Goal: Task Accomplishment & Management: Manage account settings

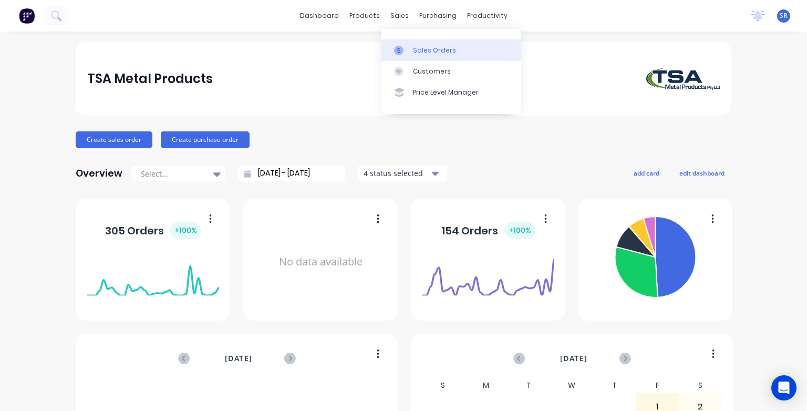
click at [404, 49] on div at bounding box center [402, 50] width 16 height 9
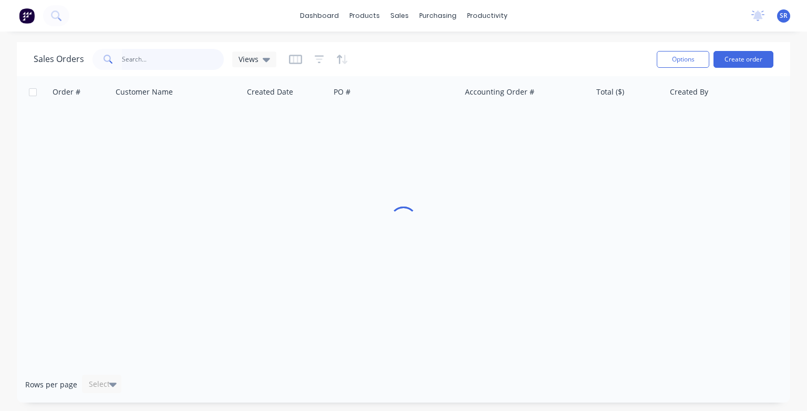
click at [136, 55] on input "text" at bounding box center [173, 59] width 102 height 21
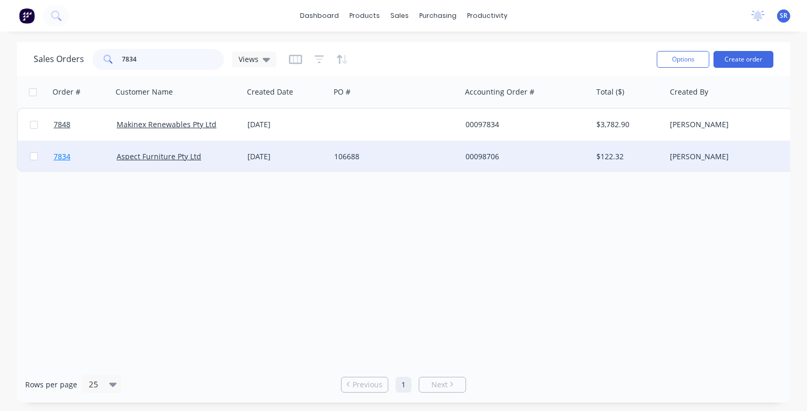
type input "7834"
click at [61, 157] on span "7834" at bounding box center [62, 156] width 17 height 11
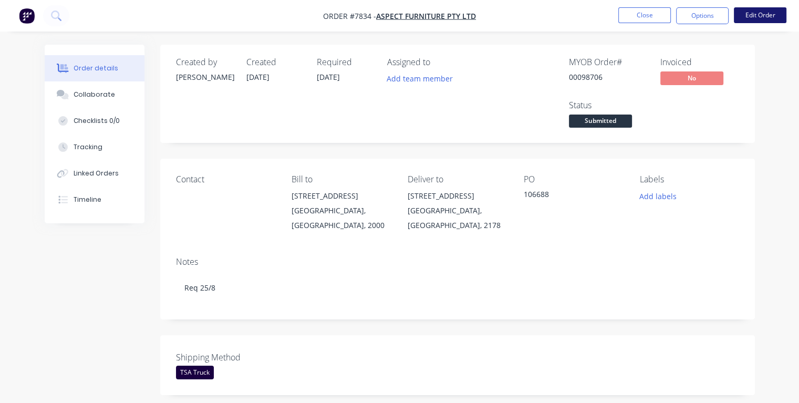
click at [769, 15] on button "Edit Order" at bounding box center [760, 15] width 53 height 16
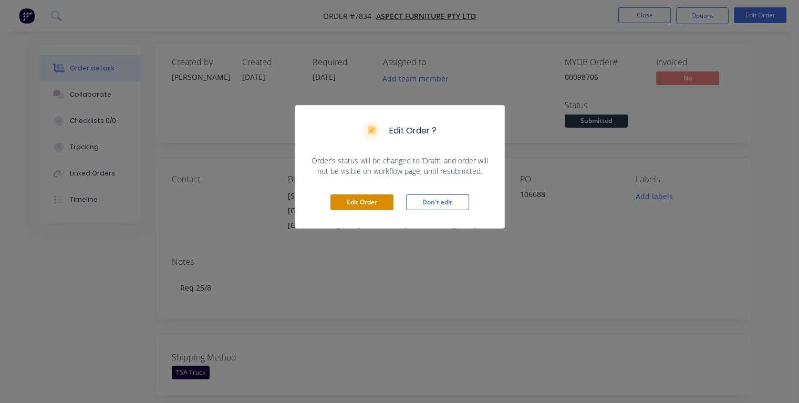
click at [361, 202] on button "Edit Order" at bounding box center [361, 202] width 63 height 16
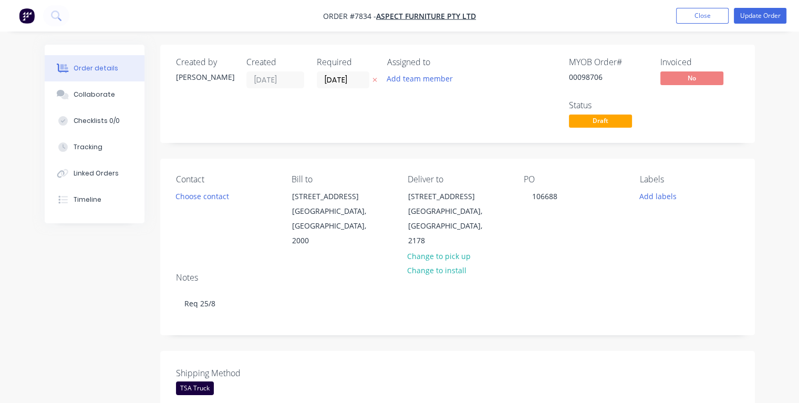
drag, startPoint x: 354, startPoint y: 79, endPoint x: 320, endPoint y: 89, distance: 34.6
click at [319, 90] on div "Required [DATE]" at bounding box center [346, 93] width 58 height 73
type input "[DATE]"
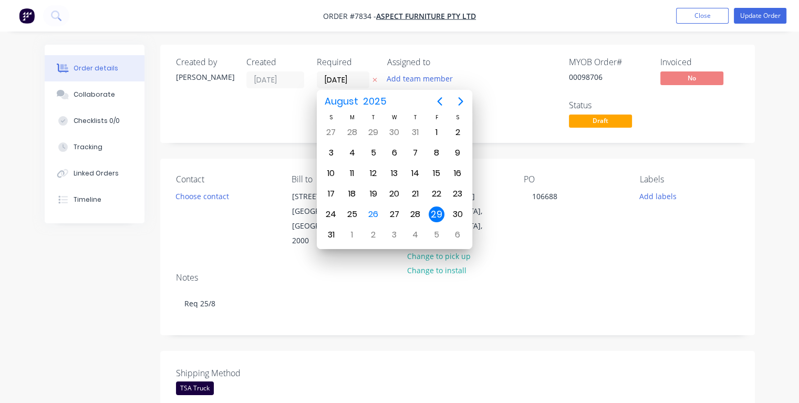
click at [439, 213] on div "29" at bounding box center [437, 214] width 16 height 16
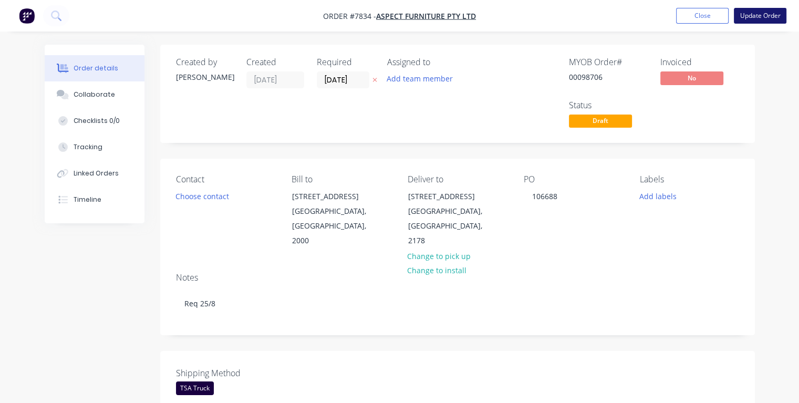
click at [750, 17] on button "Update Order" at bounding box center [760, 16] width 53 height 16
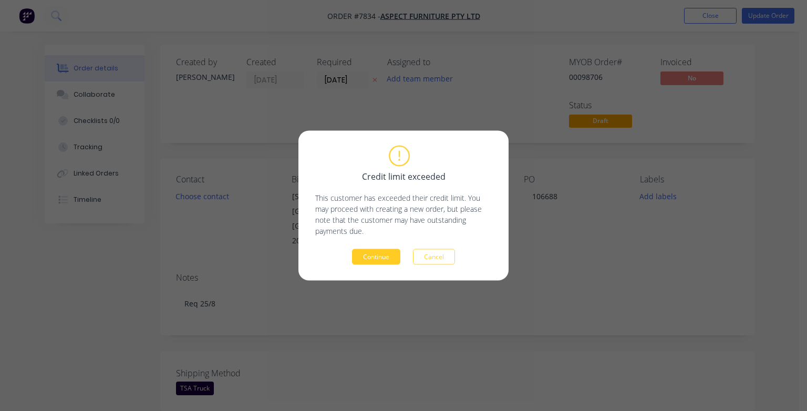
click at [393, 258] on button "Continue" at bounding box center [376, 257] width 48 height 16
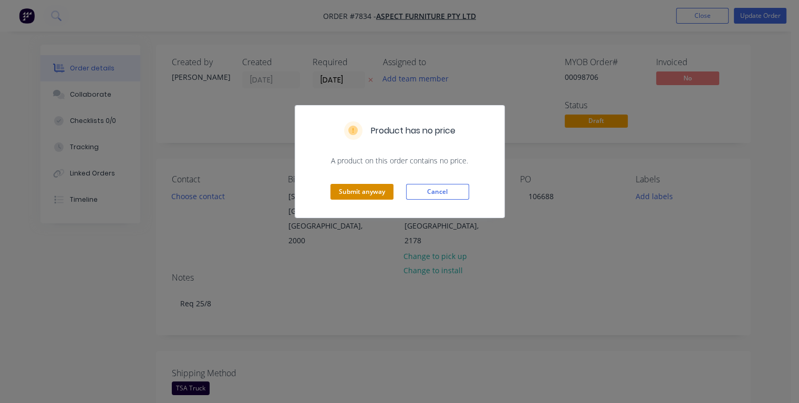
click at [357, 189] on button "Submit anyway" at bounding box center [361, 192] width 63 height 16
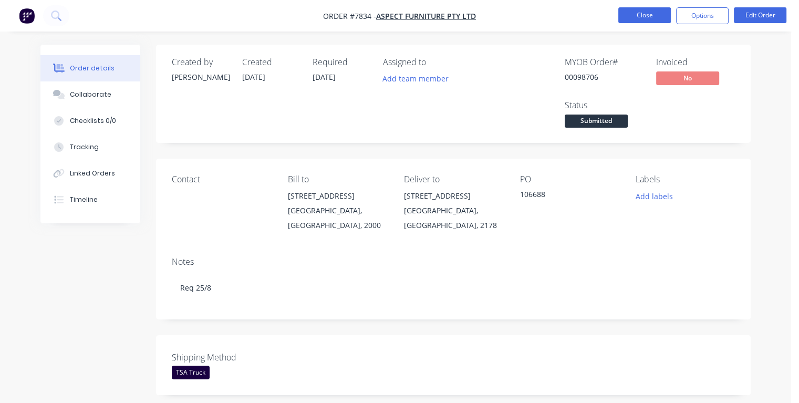
click at [629, 12] on button "Close" at bounding box center [644, 15] width 53 height 16
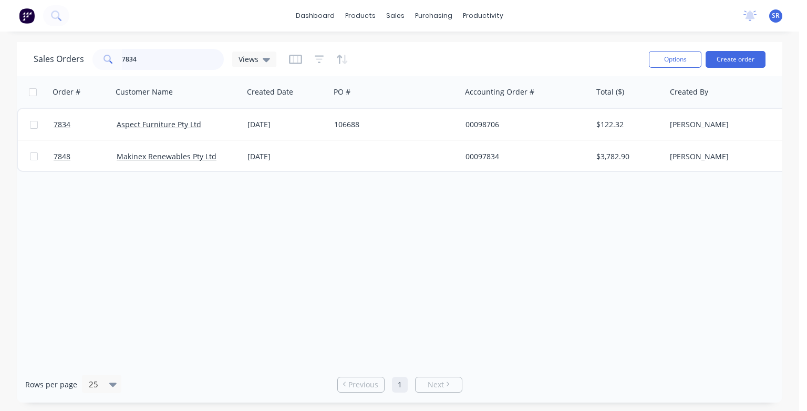
click at [173, 59] on input "7834" at bounding box center [173, 59] width 102 height 21
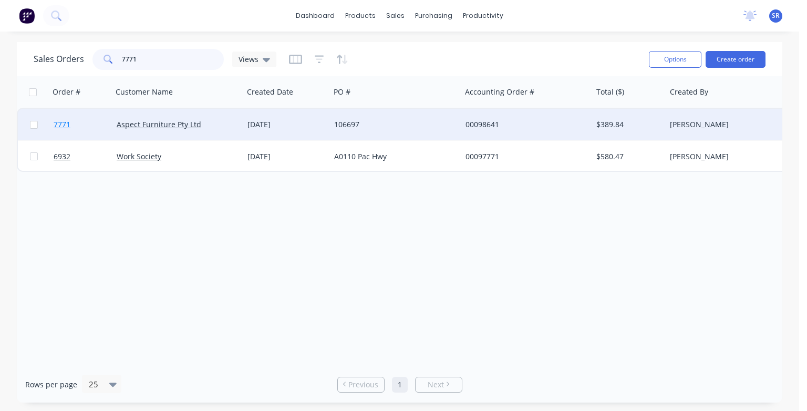
type input "7771"
click at [66, 128] on span "7771" at bounding box center [62, 124] width 17 height 11
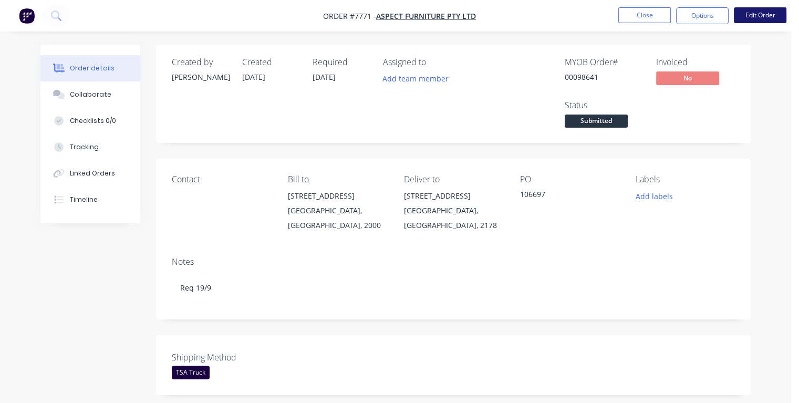
click at [772, 13] on button "Edit Order" at bounding box center [760, 15] width 53 height 16
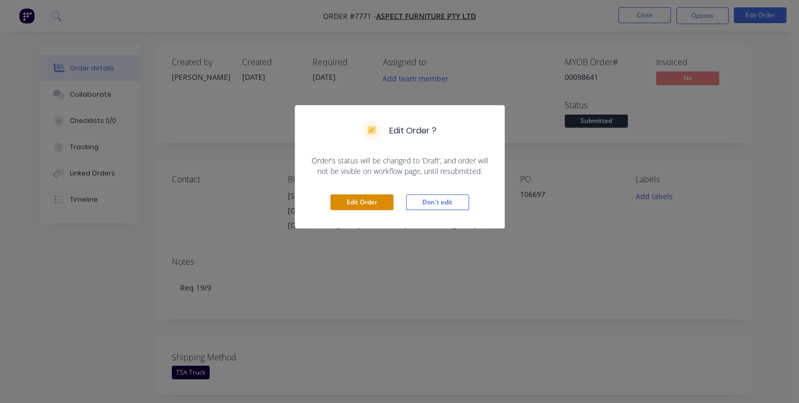
click at [361, 198] on button "Edit Order" at bounding box center [361, 202] width 63 height 16
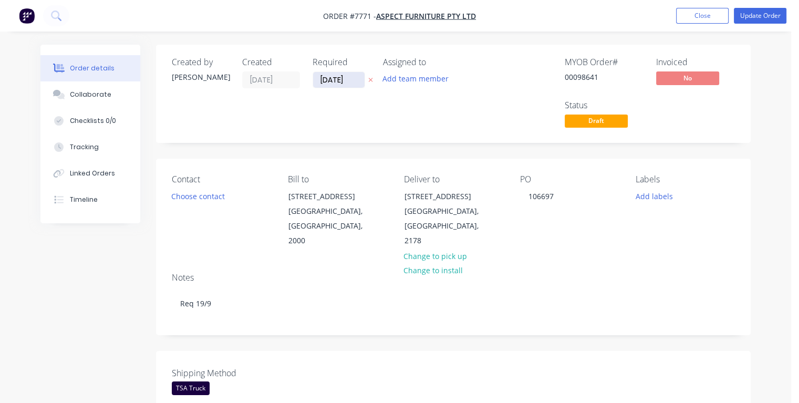
drag, startPoint x: 350, startPoint y: 79, endPoint x: 319, endPoint y: 84, distance: 31.4
click at [319, 84] on input "[DATE]" at bounding box center [338, 80] width 51 height 16
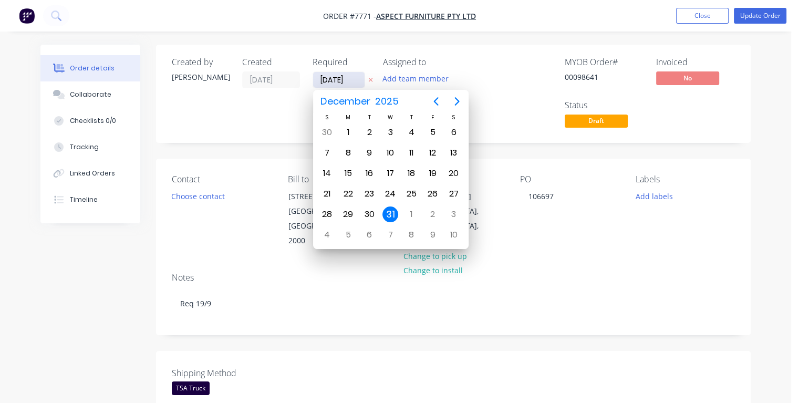
type input "[DATE]"
click at [414, 151] on div "11" at bounding box center [411, 153] width 16 height 16
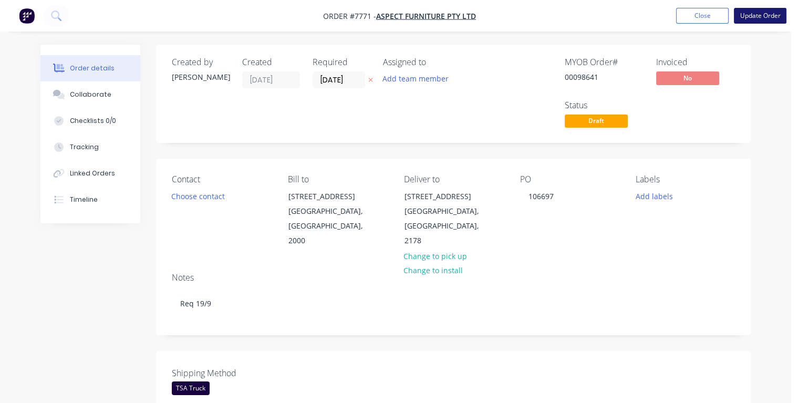
click at [754, 18] on button "Update Order" at bounding box center [760, 16] width 53 height 16
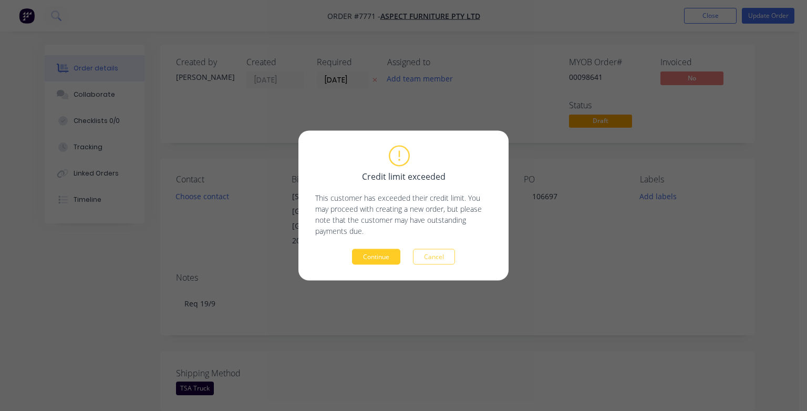
click at [380, 258] on button "Continue" at bounding box center [376, 257] width 48 height 16
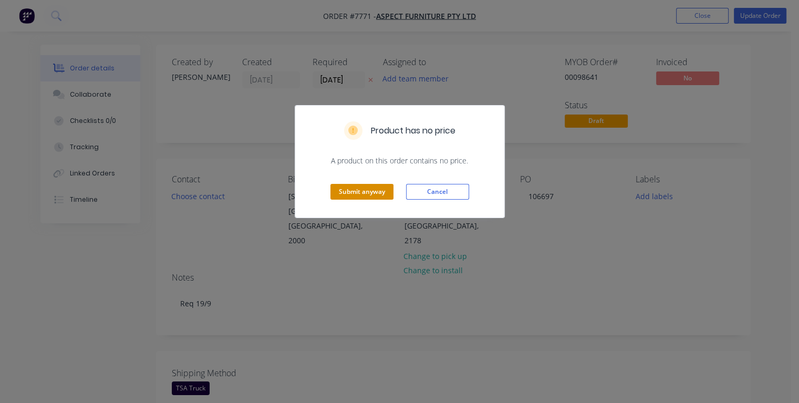
click at [367, 191] on button "Submit anyway" at bounding box center [361, 192] width 63 height 16
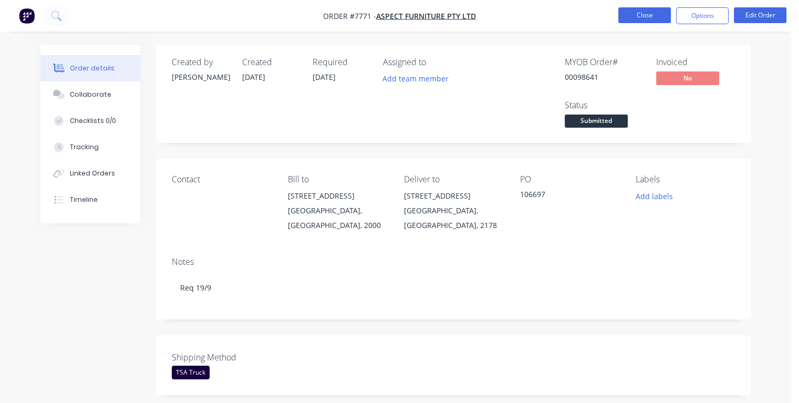
click at [630, 20] on button "Close" at bounding box center [644, 15] width 53 height 16
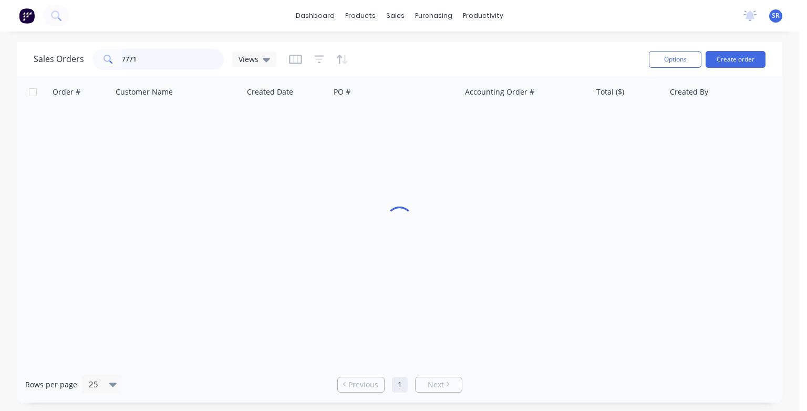
click at [159, 56] on input "7771" at bounding box center [173, 59] width 102 height 21
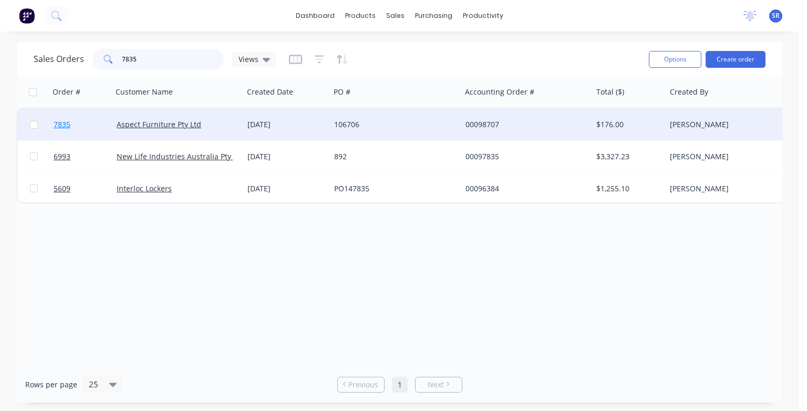
type input "7835"
click at [58, 126] on span "7835" at bounding box center [62, 124] width 17 height 11
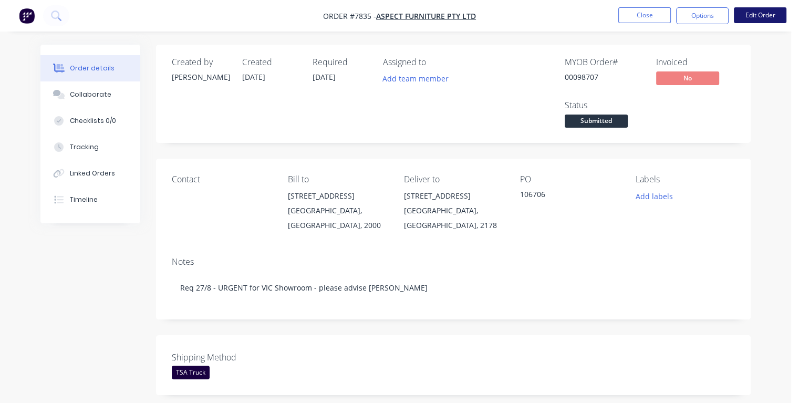
click at [762, 16] on button "Edit Order" at bounding box center [760, 15] width 53 height 16
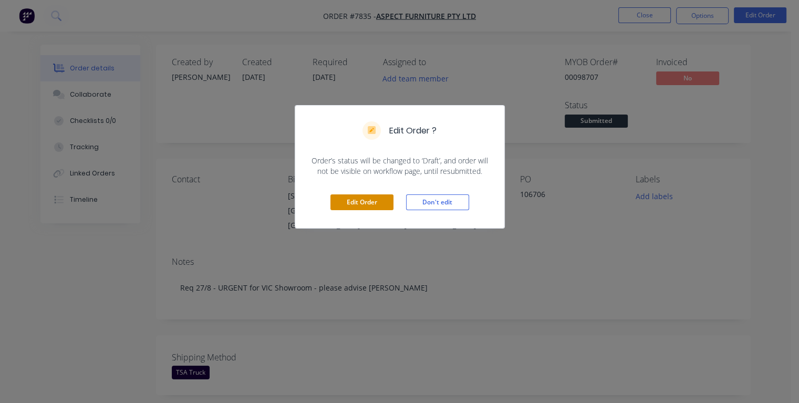
click at [378, 206] on button "Edit Order" at bounding box center [361, 202] width 63 height 16
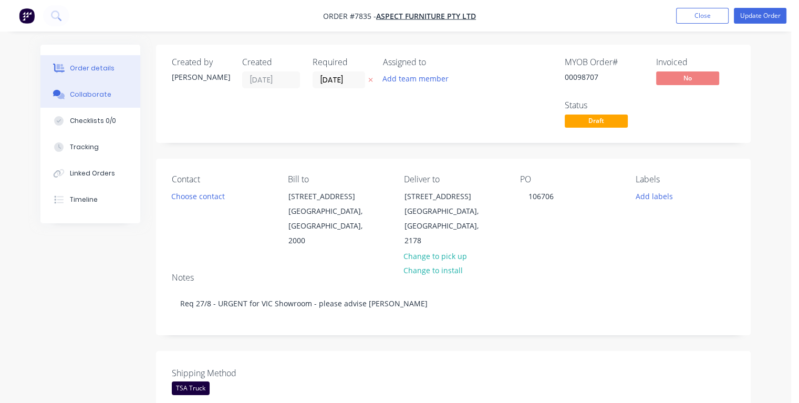
click at [101, 98] on div "Collaborate" at bounding box center [90, 94] width 41 height 9
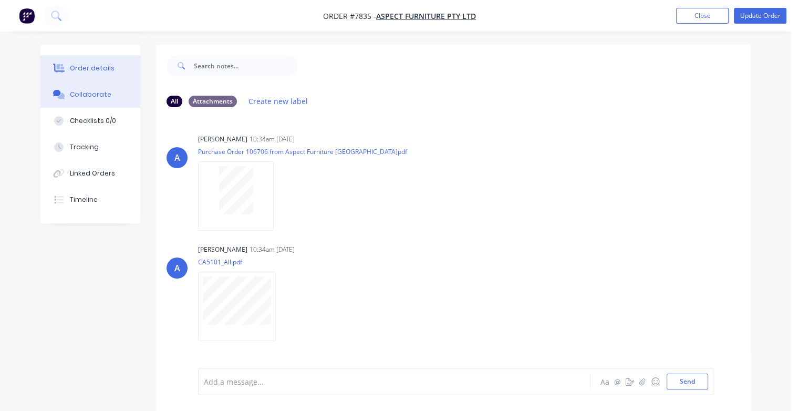
click at [94, 71] on div "Order details" at bounding box center [92, 68] width 45 height 9
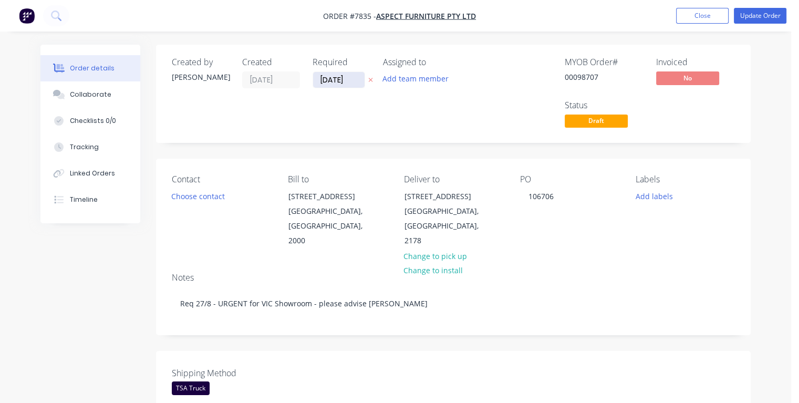
drag, startPoint x: 351, startPoint y: 79, endPoint x: 319, endPoint y: 81, distance: 32.1
click at [319, 81] on input "[DATE]" at bounding box center [338, 80] width 51 height 16
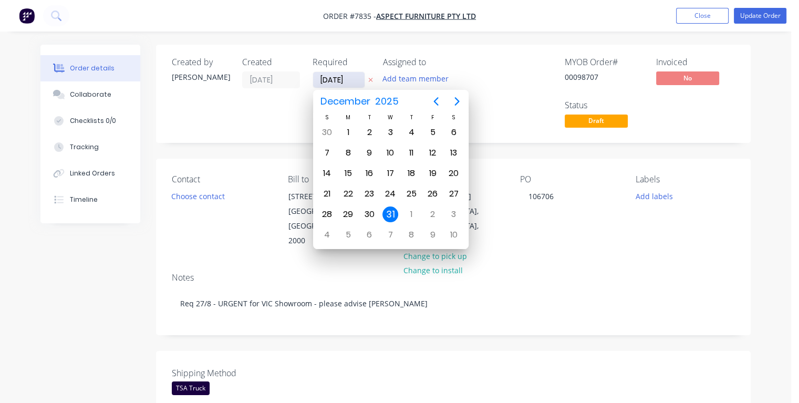
type input "[DATE]"
click at [432, 213] on div "29" at bounding box center [432, 214] width 16 height 16
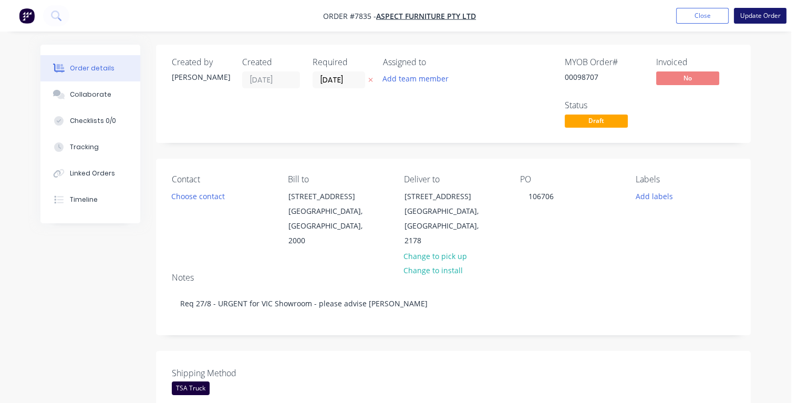
click at [759, 18] on button "Update Order" at bounding box center [760, 16] width 53 height 16
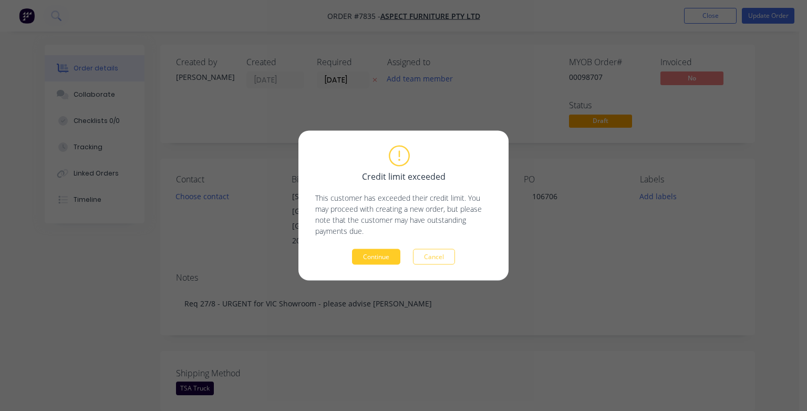
click at [383, 257] on button "Continue" at bounding box center [376, 257] width 48 height 16
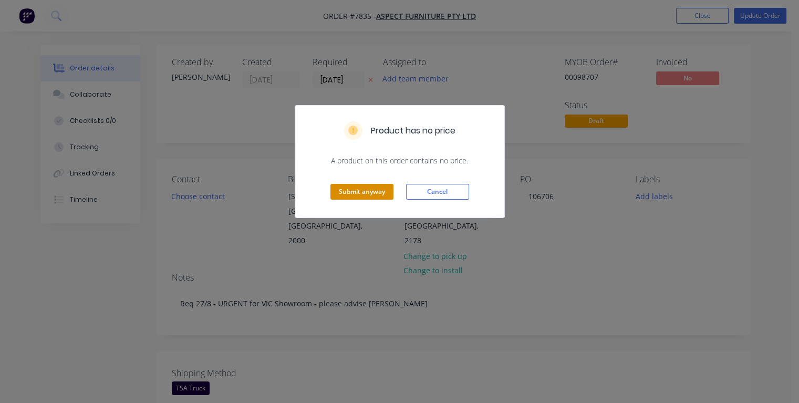
click at [356, 192] on button "Submit anyway" at bounding box center [361, 192] width 63 height 16
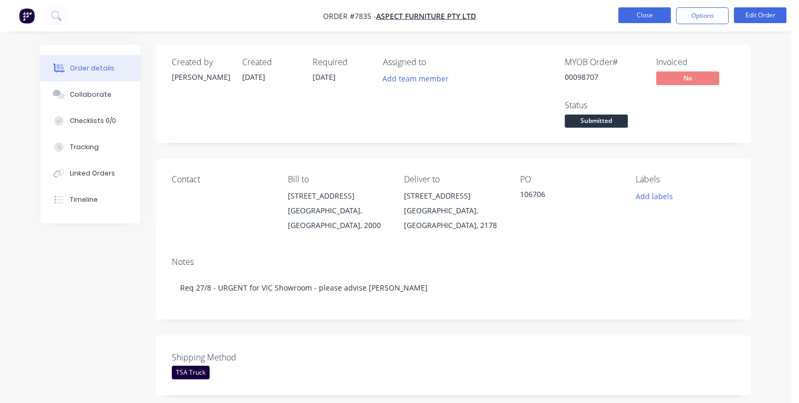
click at [639, 16] on button "Close" at bounding box center [644, 15] width 53 height 16
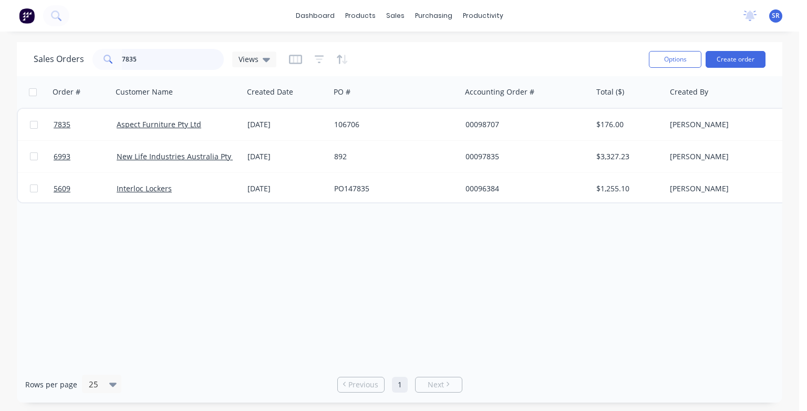
click at [148, 60] on input "7835" at bounding box center [173, 59] width 102 height 21
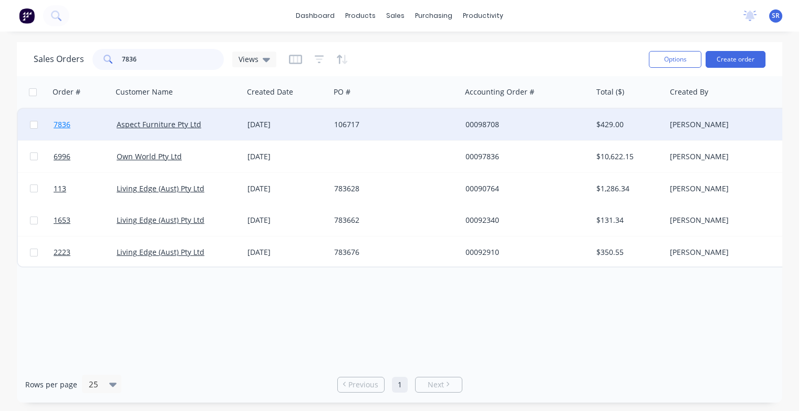
type input "7836"
click at [65, 126] on span "7836" at bounding box center [62, 124] width 17 height 11
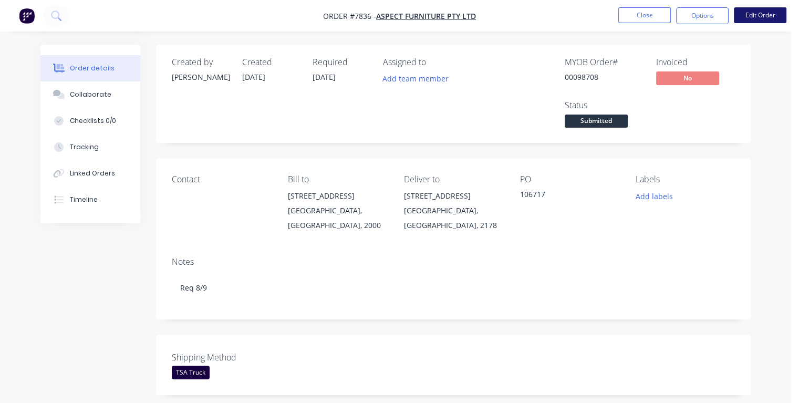
click at [764, 14] on button "Edit Order" at bounding box center [760, 15] width 53 height 16
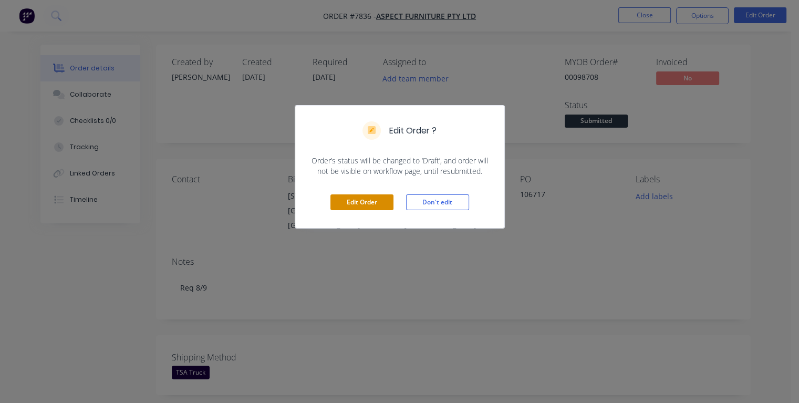
click at [387, 205] on button "Edit Order" at bounding box center [361, 202] width 63 height 16
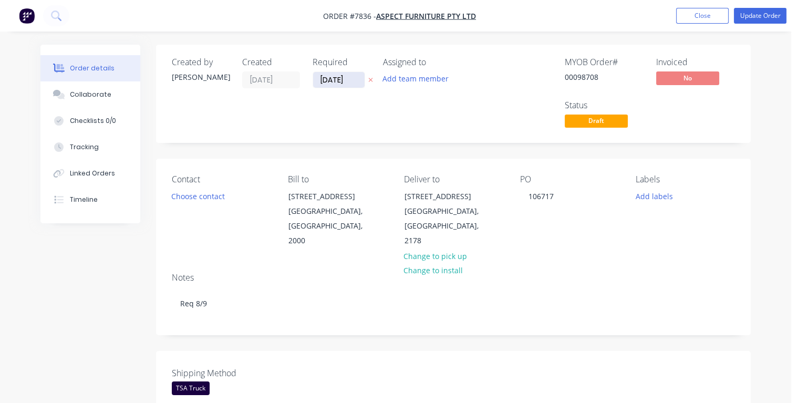
drag, startPoint x: 356, startPoint y: 81, endPoint x: 320, endPoint y: 84, distance: 36.4
click at [320, 84] on input "[DATE]" at bounding box center [338, 80] width 51 height 16
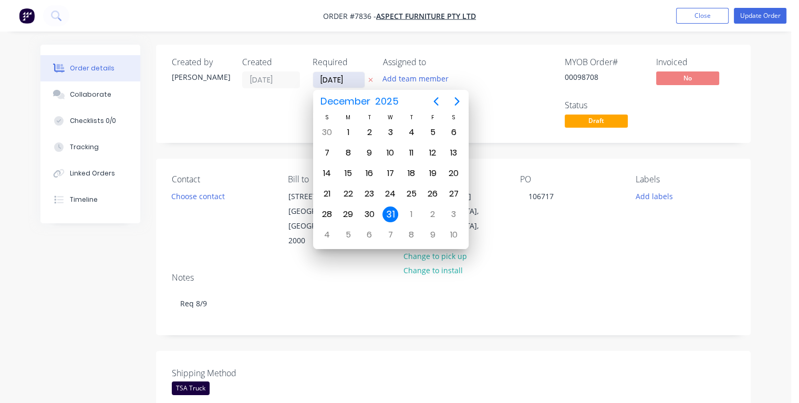
type input "[DATE]"
click at [390, 132] on div "3" at bounding box center [390, 132] width 16 height 16
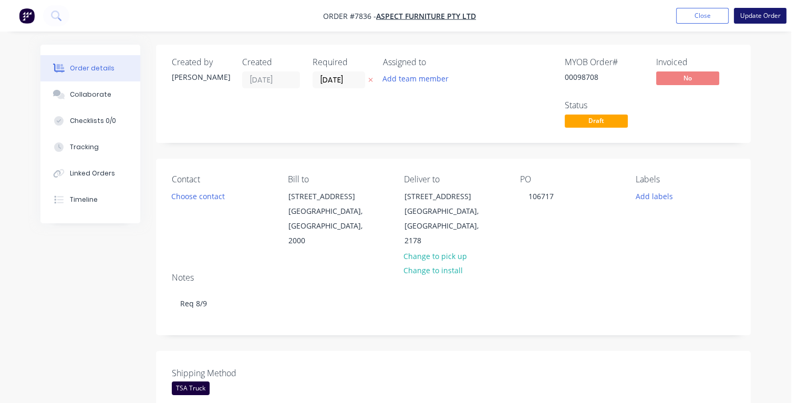
click at [746, 16] on button "Update Order" at bounding box center [760, 16] width 53 height 16
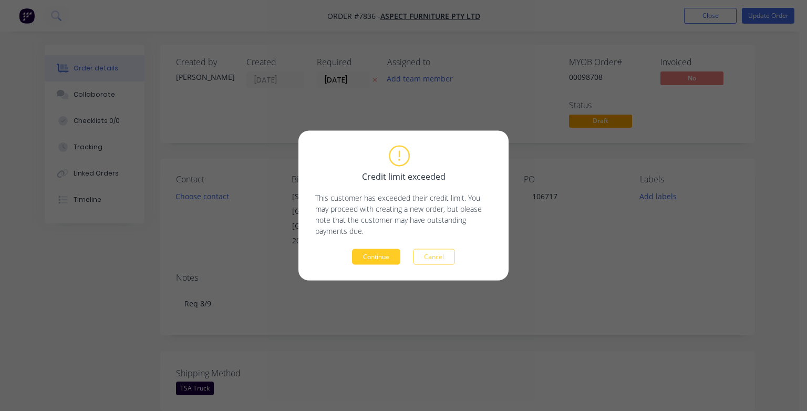
click at [364, 257] on button "Continue" at bounding box center [376, 257] width 48 height 16
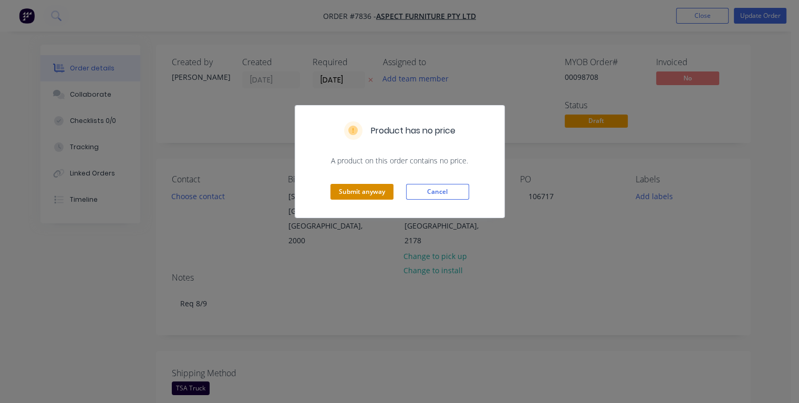
click at [370, 188] on button "Submit anyway" at bounding box center [361, 192] width 63 height 16
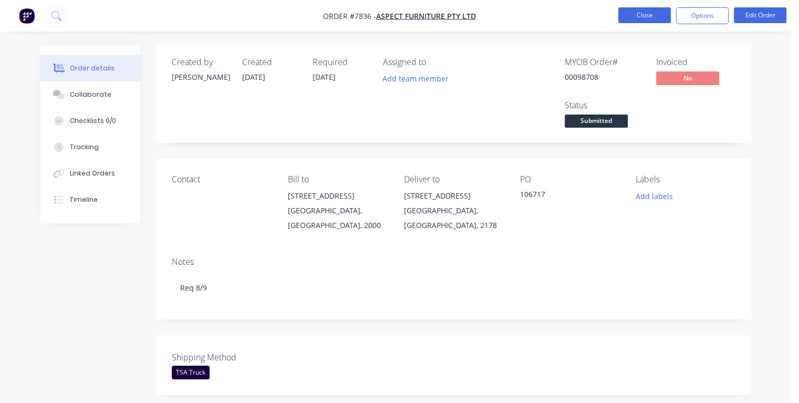
click at [639, 16] on button "Close" at bounding box center [644, 15] width 53 height 16
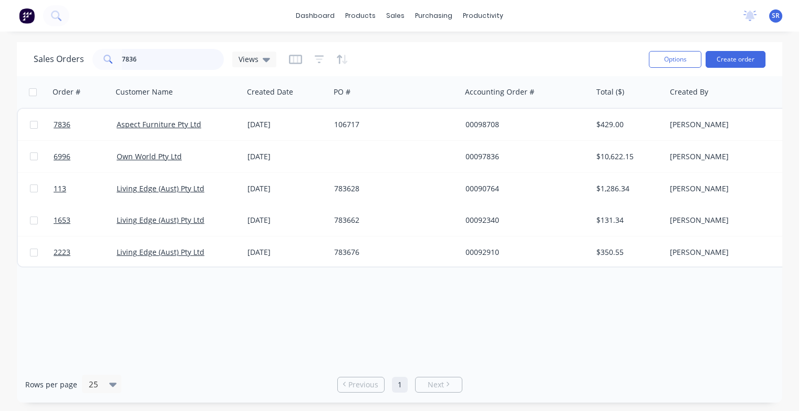
click at [147, 56] on input "7836" at bounding box center [173, 59] width 102 height 21
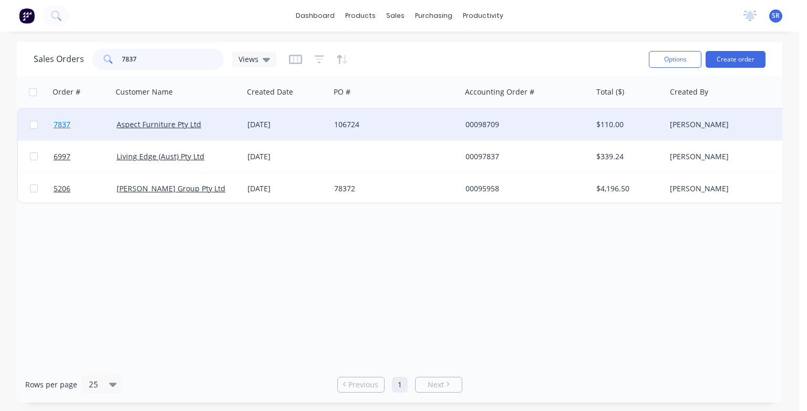
type input "7837"
click at [63, 127] on span "7837" at bounding box center [62, 124] width 17 height 11
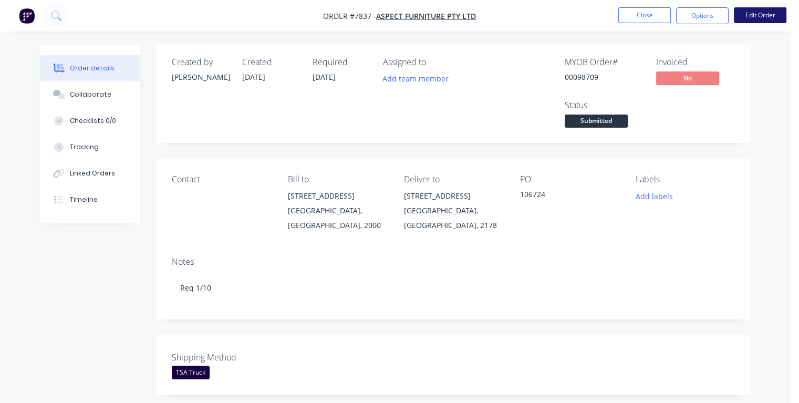
click at [751, 14] on button "Edit Order" at bounding box center [760, 15] width 53 height 16
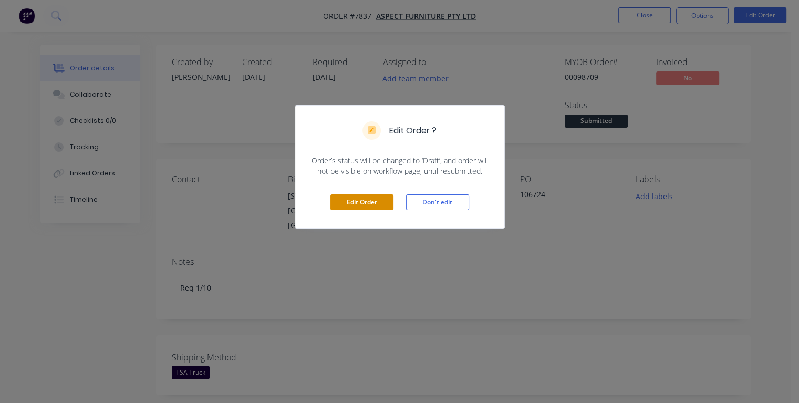
click at [355, 203] on button "Edit Order" at bounding box center [361, 202] width 63 height 16
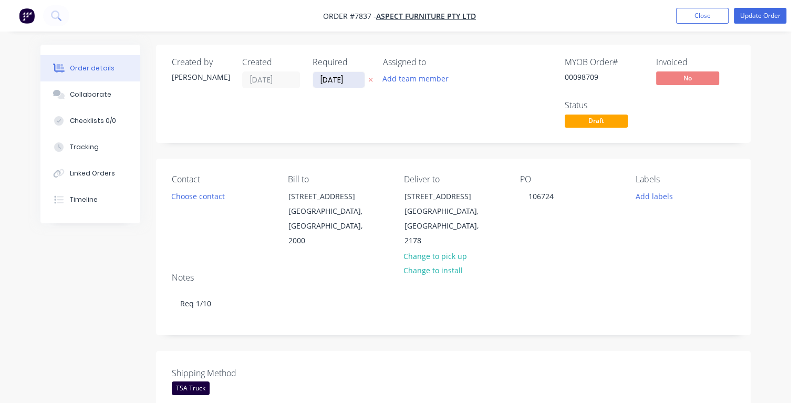
click at [352, 77] on input "[DATE]" at bounding box center [338, 80] width 51 height 16
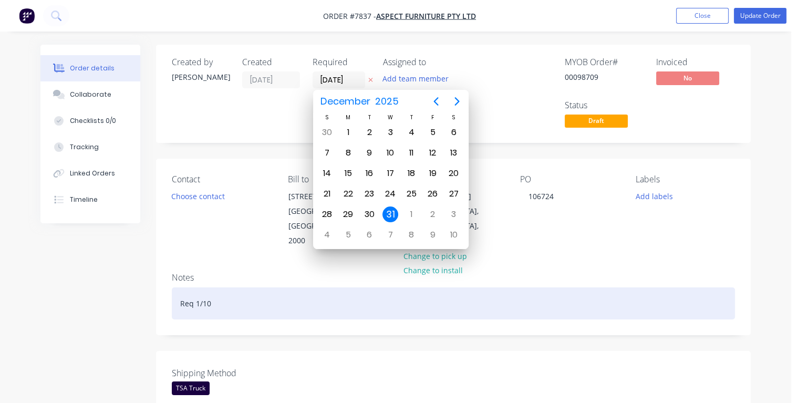
click at [352, 287] on div "Req 1/10" at bounding box center [453, 303] width 563 height 32
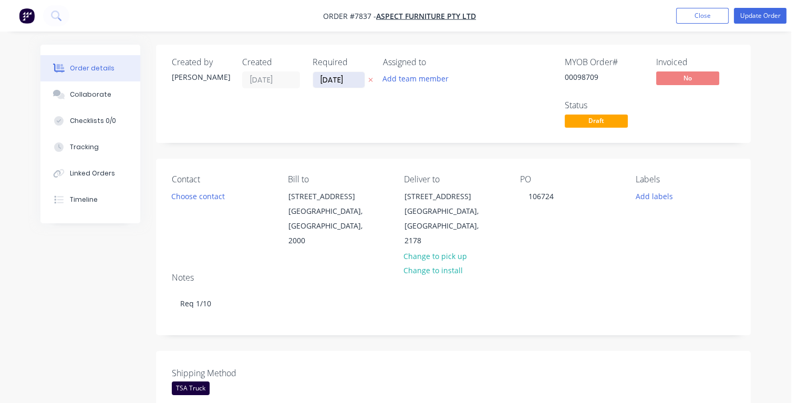
drag, startPoint x: 353, startPoint y: 80, endPoint x: 313, endPoint y: 79, distance: 39.9
click at [313, 79] on input "[DATE]" at bounding box center [338, 80] width 51 height 16
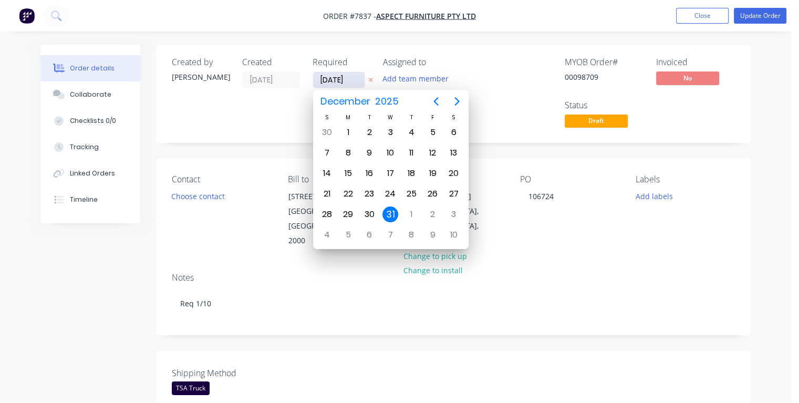
type input "[DATE]"
click at [347, 210] on div "29" at bounding box center [348, 214] width 16 height 16
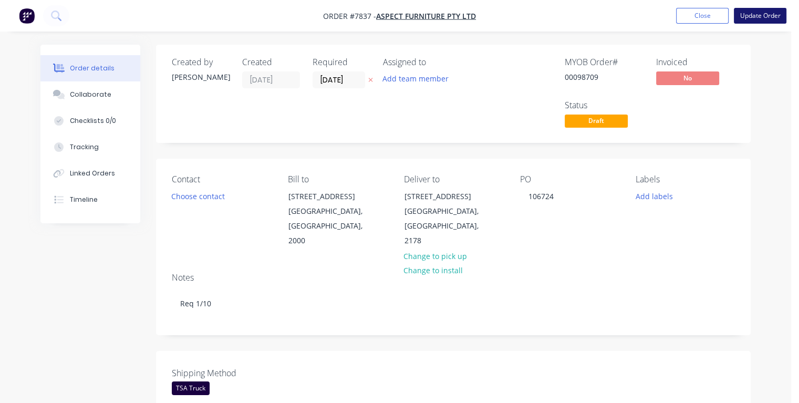
click at [761, 14] on button "Update Order" at bounding box center [760, 16] width 53 height 16
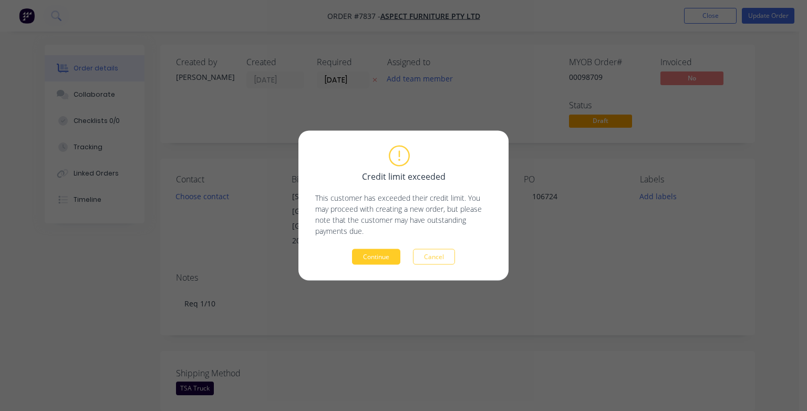
click at [389, 259] on button "Continue" at bounding box center [376, 257] width 48 height 16
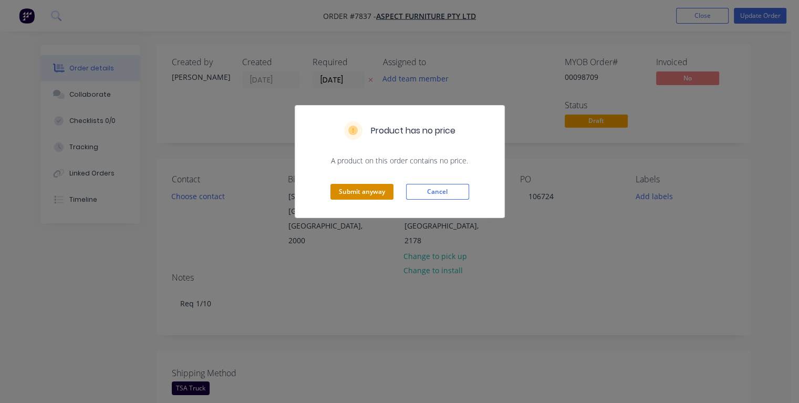
click at [365, 195] on button "Submit anyway" at bounding box center [361, 192] width 63 height 16
